Goal: Task Accomplishment & Management: Complete application form

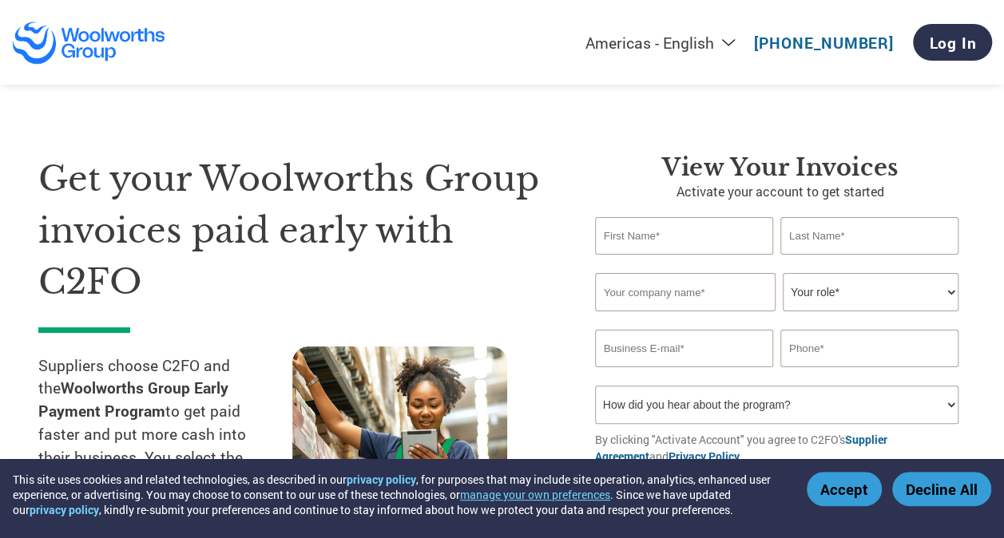
type input "[EMAIL_ADDRESS][PERSON_NAME][DOMAIN_NAME]"
type input "6445505320"
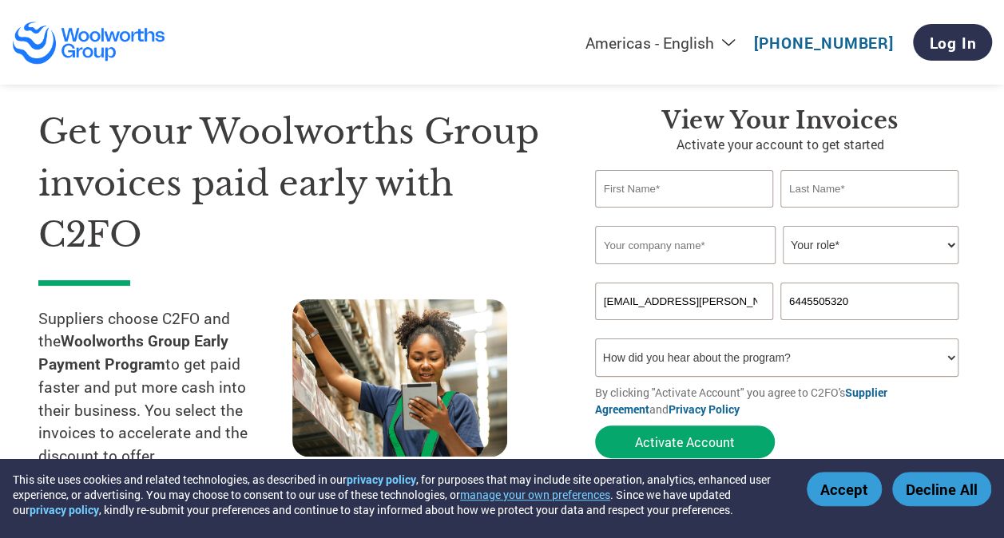
scroll to position [80, 0]
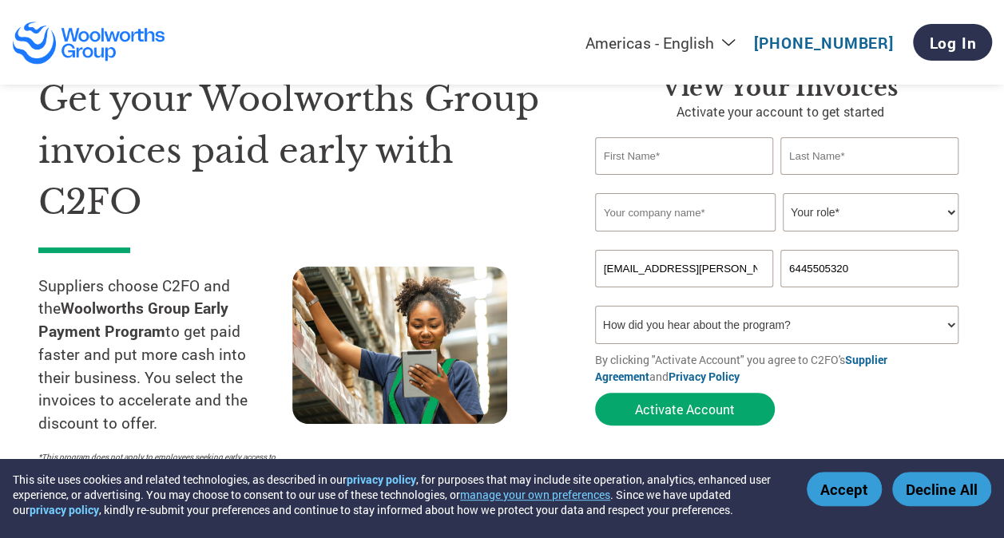
click at [661, 166] on input "text" at bounding box center [684, 156] width 178 height 38
type input "[PERSON_NAME]"
type input "THAPA"
type input "[PERSON_NAME]"
click at [717, 328] on select "How did you hear about the program? Received a letter Email Social Media Online…" at bounding box center [776, 325] width 363 height 38
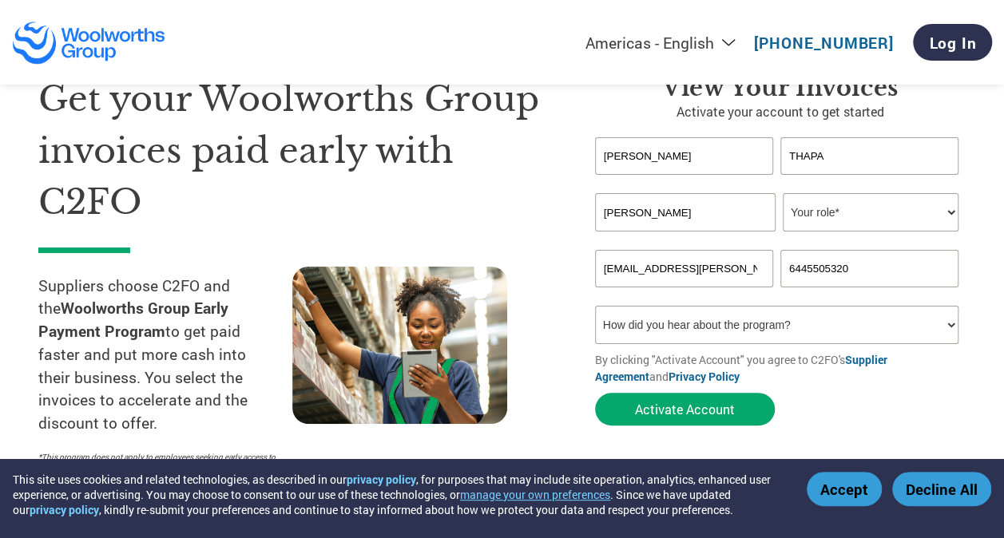
select select "Email"
click at [595, 308] on select "How did you hear about the program? Received a letter Email Social Media Online…" at bounding box center [776, 325] width 363 height 38
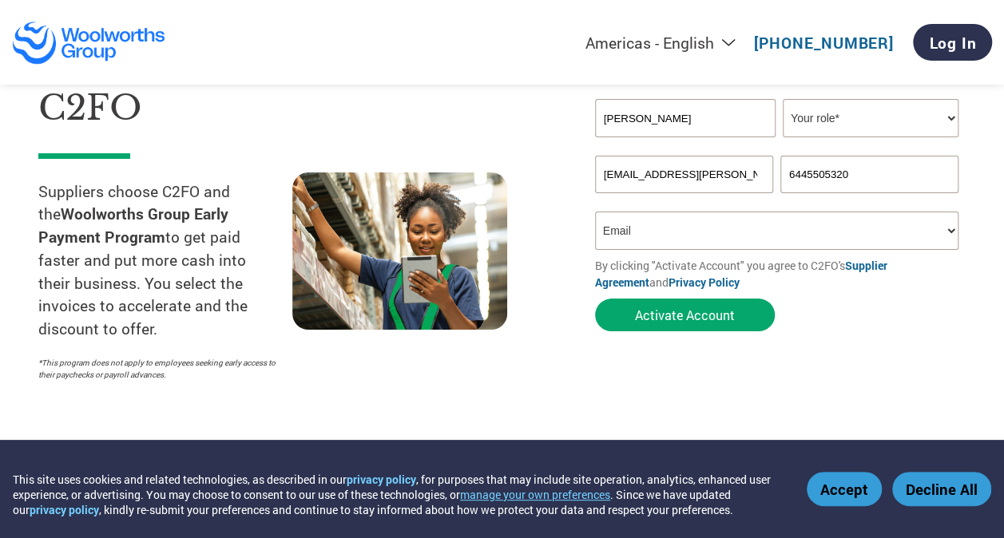
scroll to position [240, 0]
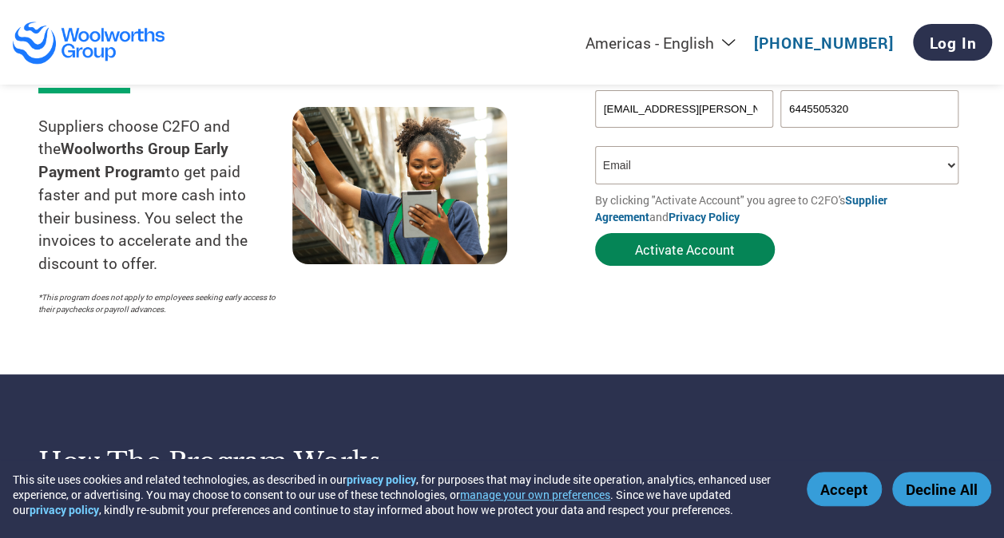
click at [658, 249] on button "Activate Account" at bounding box center [685, 249] width 180 height 33
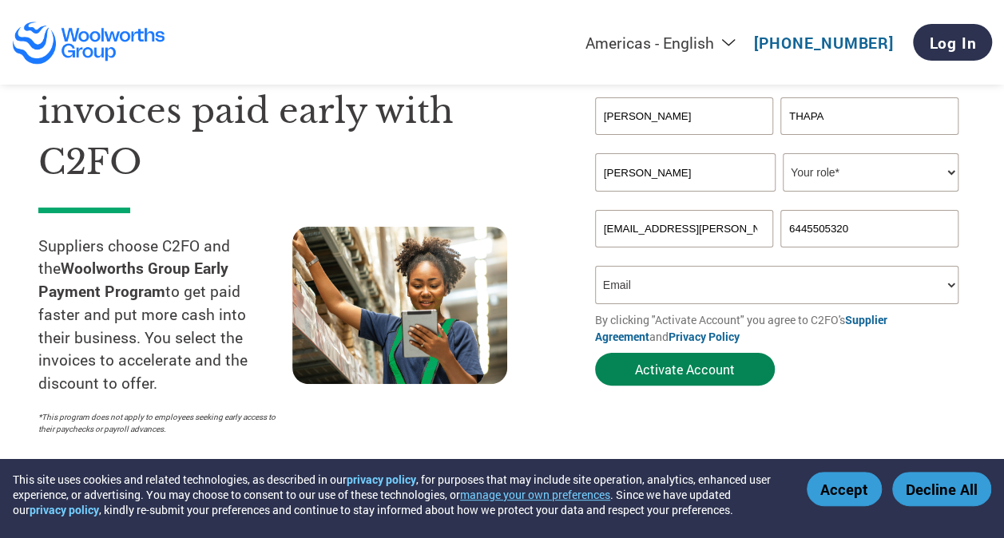
scroll to position [0, 0]
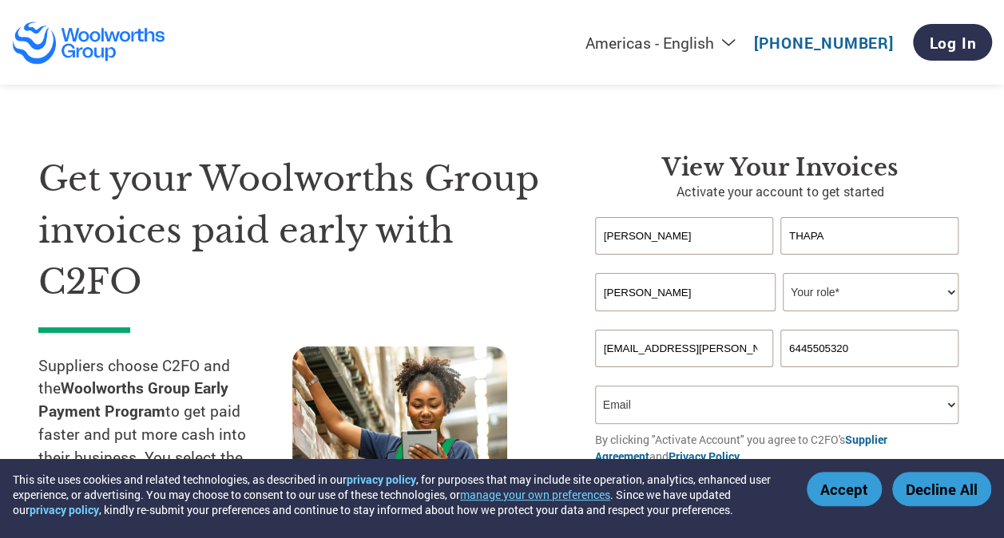
click at [868, 285] on select "Your role* CFO Controller Credit Manager Finance Director Treasurer CEO Preside…" at bounding box center [871, 292] width 176 height 38
select select "ACCOUNTS_RECEIVABLE"
click at [783, 274] on select "Your role* CFO Controller Credit Manager Finance Director Treasurer CEO Preside…" at bounding box center [871, 292] width 176 height 38
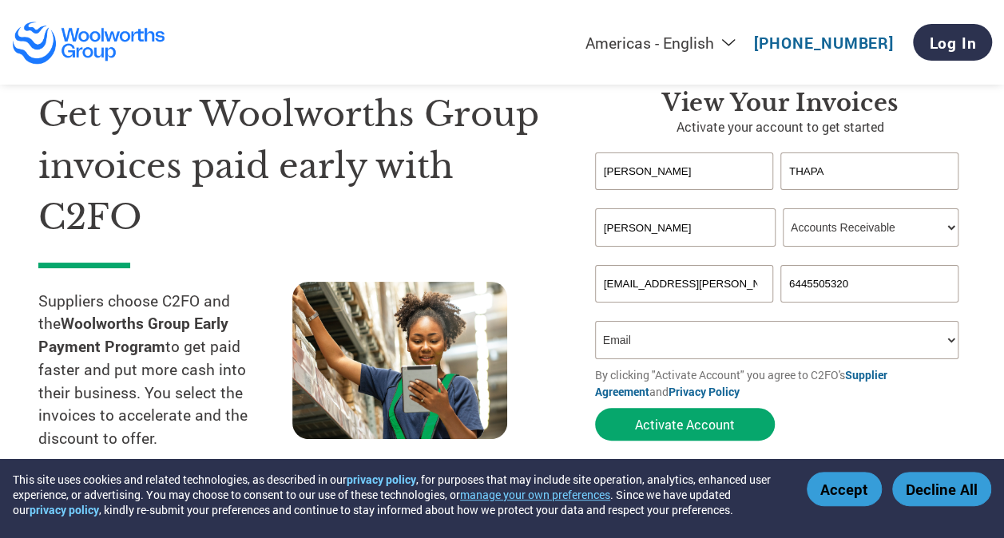
scroll to position [240, 0]
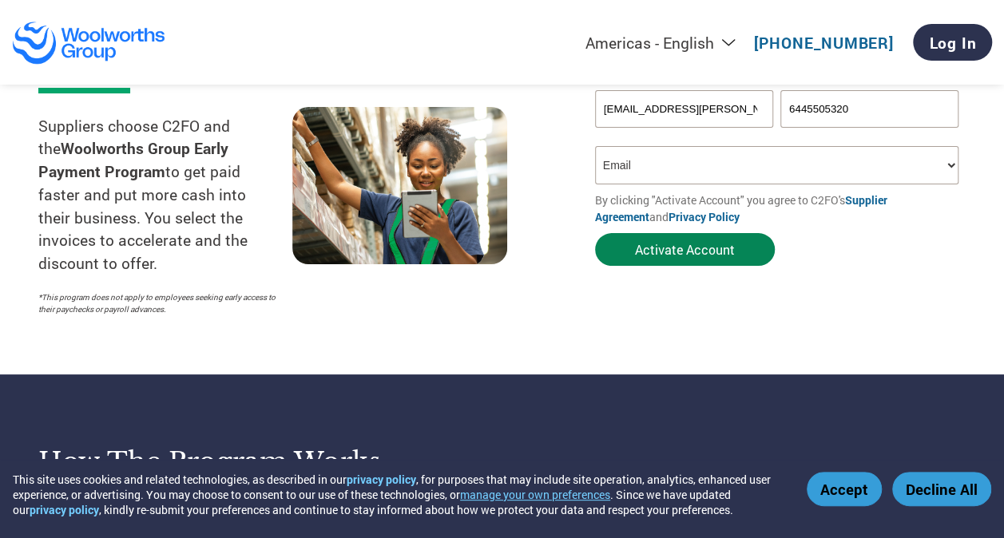
click at [677, 246] on button "Activate Account" at bounding box center [685, 249] width 180 height 33
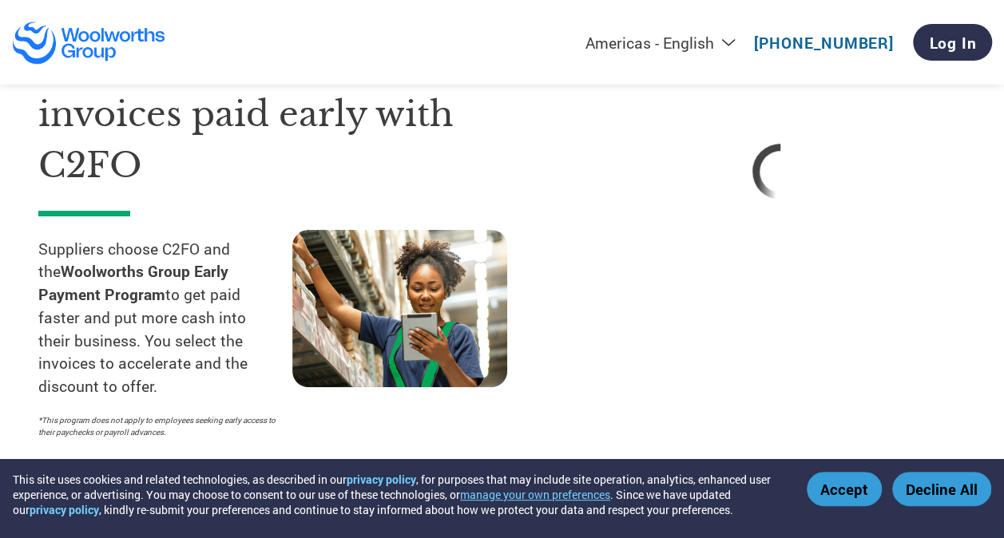
scroll to position [80, 0]
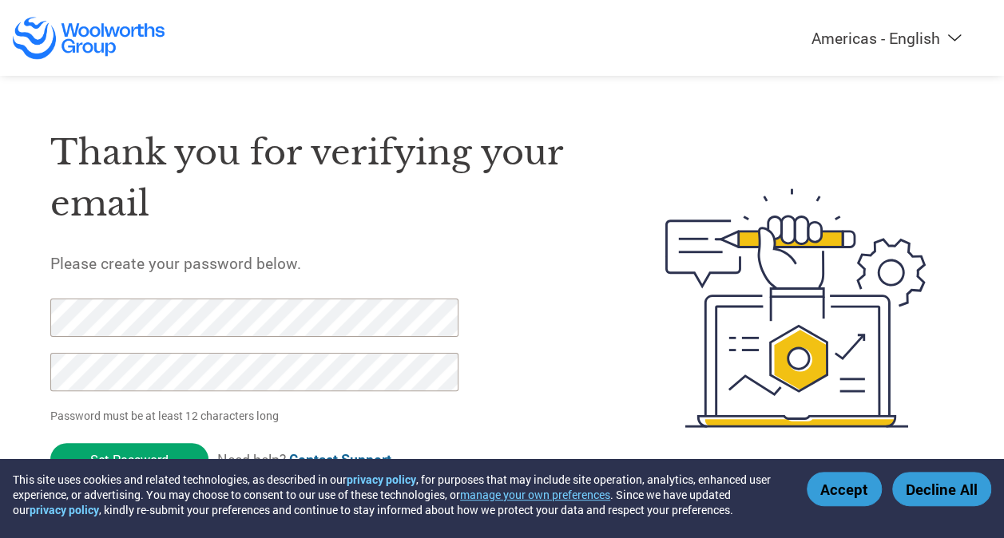
click input "Set Password" at bounding box center [129, 459] width 158 height 33
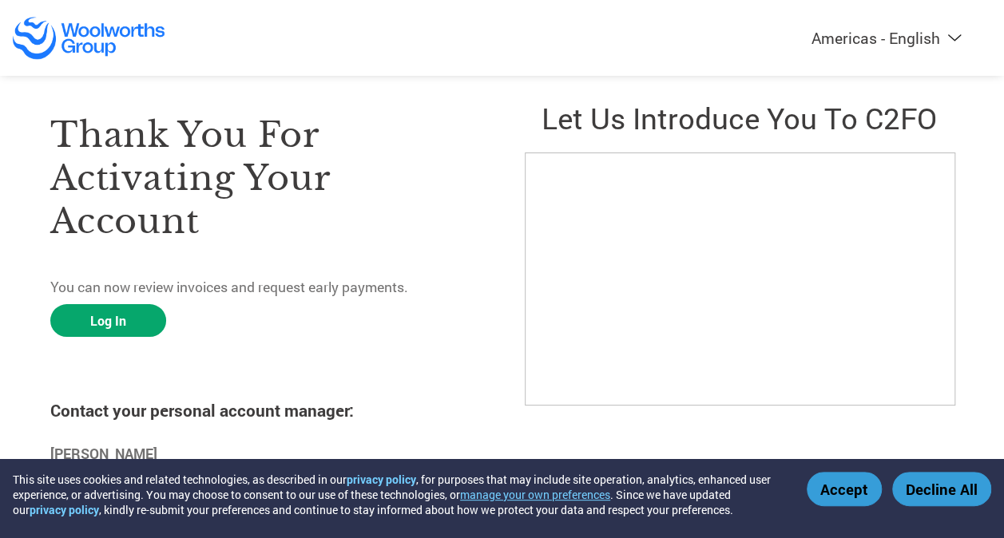
scroll to position [46, 0]
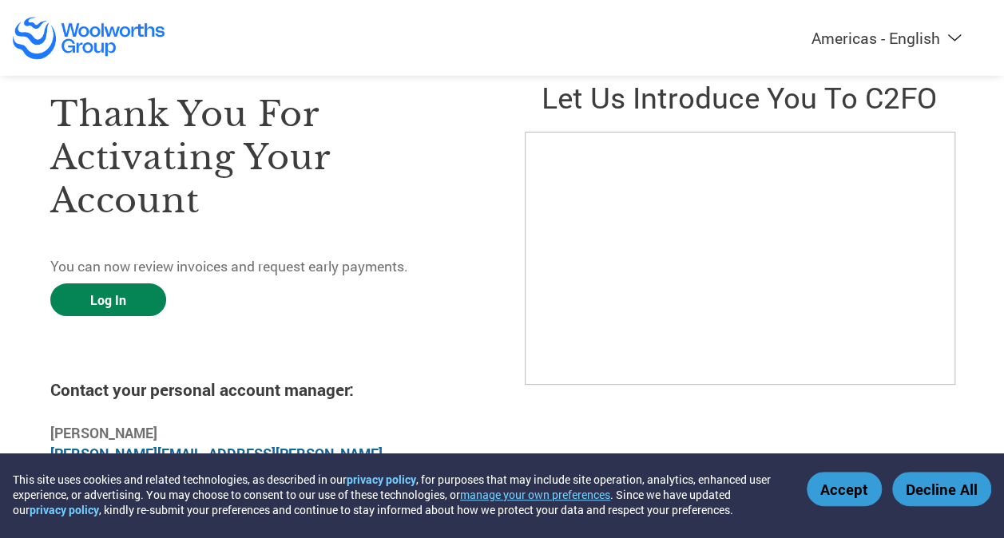
drag, startPoint x: 113, startPoint y: 292, endPoint x: 129, endPoint y: 290, distance: 15.4
click at [113, 292] on link "Log In" at bounding box center [108, 300] width 116 height 33
